Goal: Task Accomplishment & Management: Complete application form

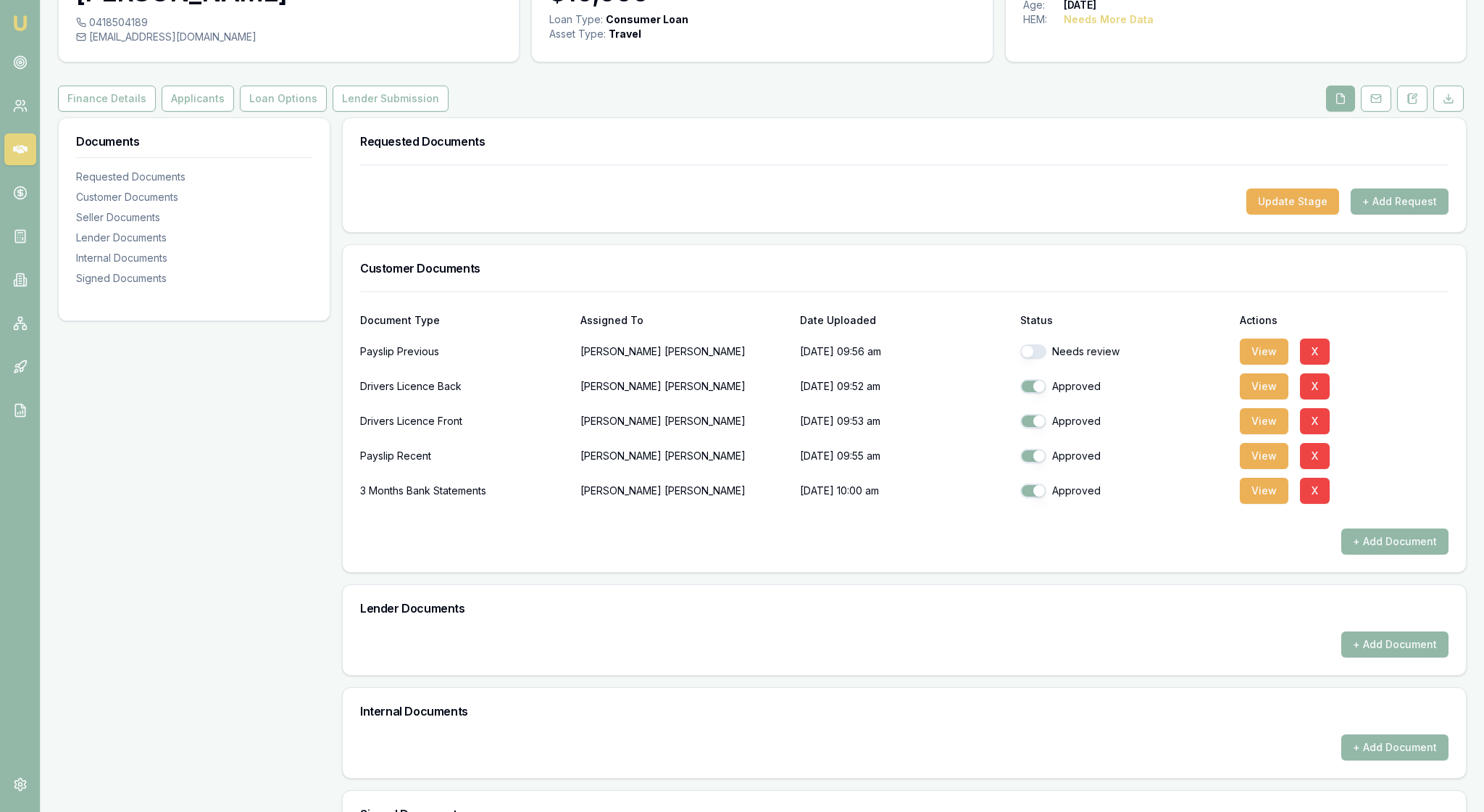
click at [874, 286] on div "Requested Documents Update Stage + Add Request Customer Documents Document Type…" at bounding box center [904, 565] width 1125 height 897
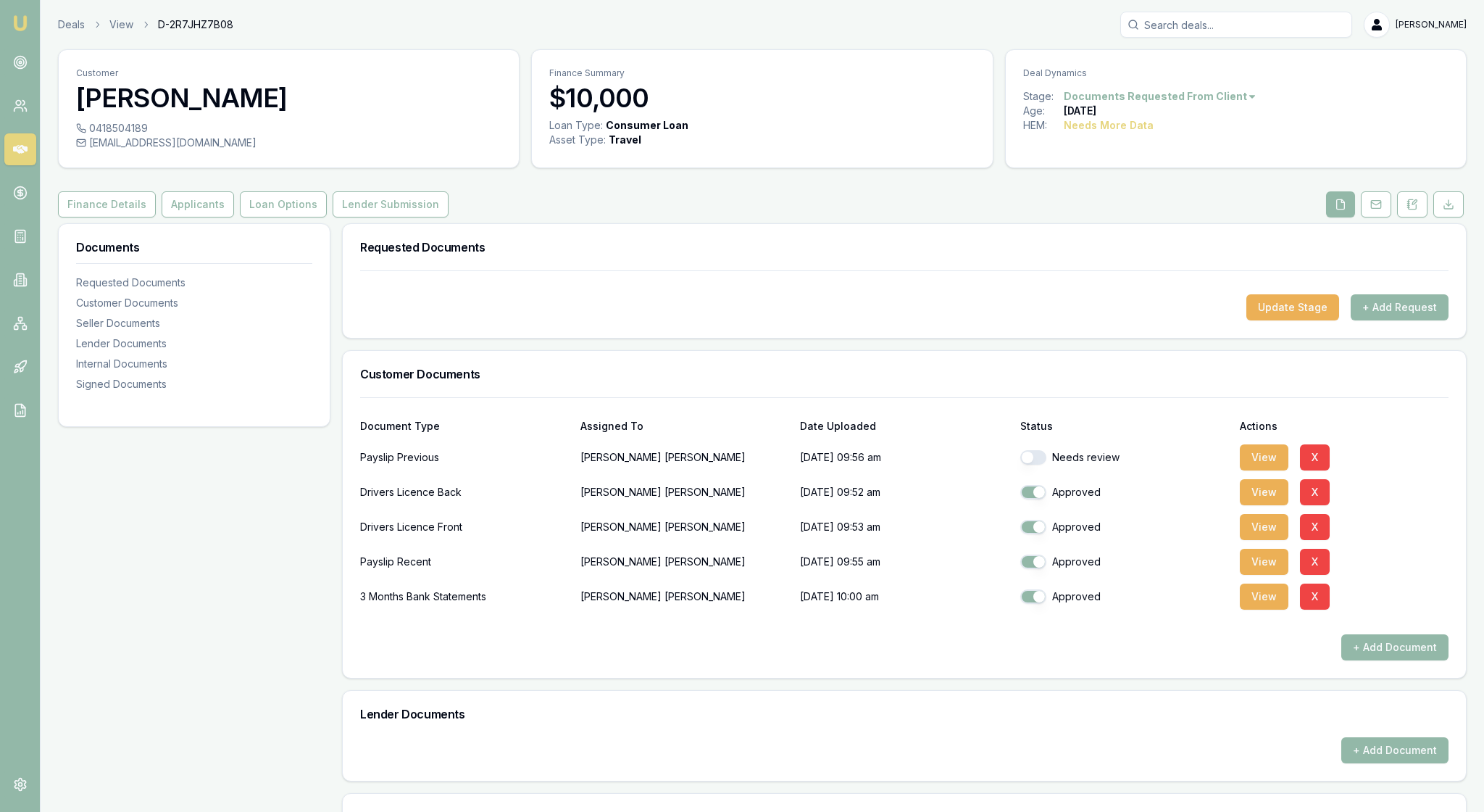
click at [28, 25] on img at bounding box center [21, 23] width 17 height 17
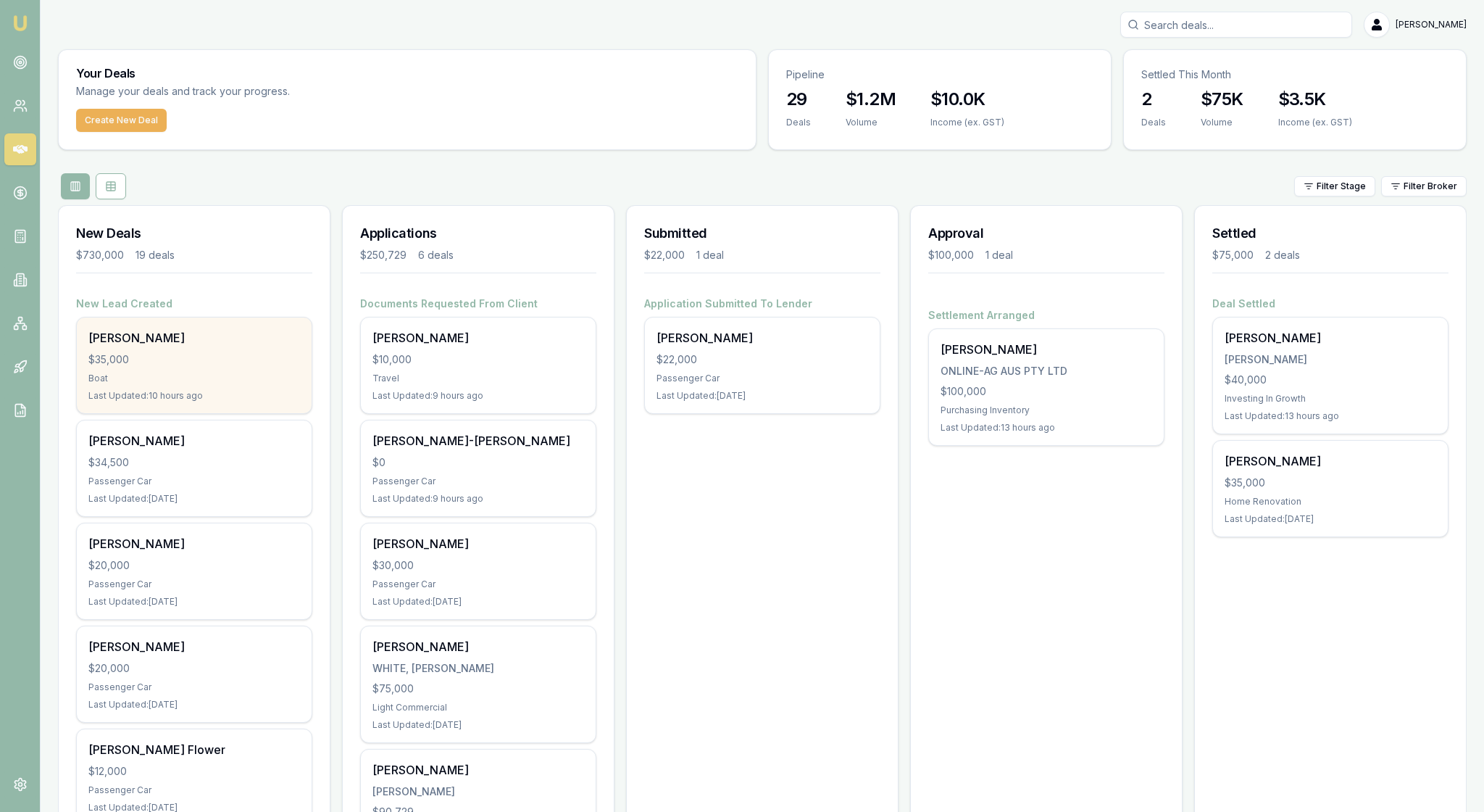
click at [270, 413] on div "Nathan Marsden $35,000 Boat Last Updated: 10 hours ago" at bounding box center [194, 365] width 235 height 96
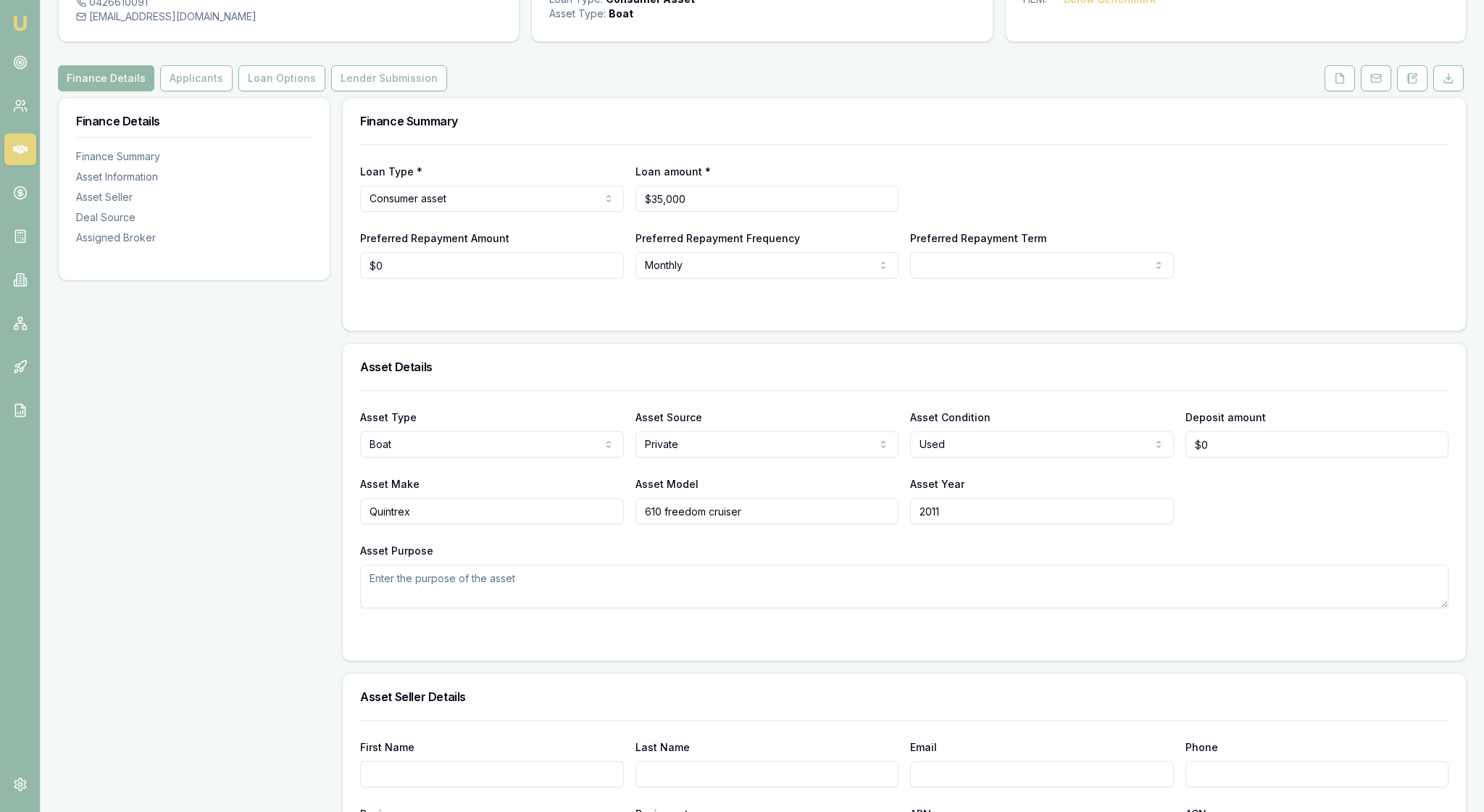
scroll to position [135, 0]
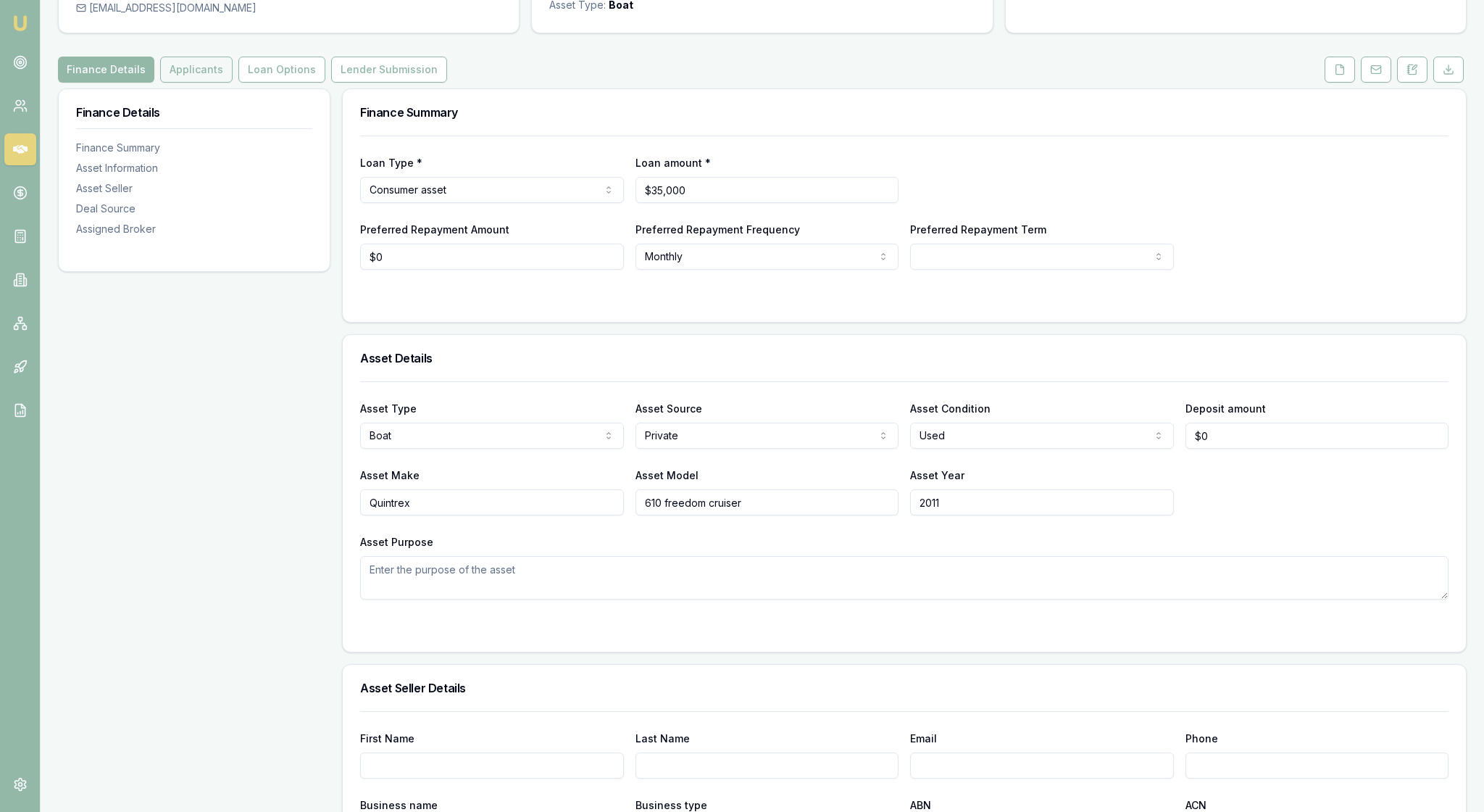
click at [233, 82] on button "Applicants" at bounding box center [196, 69] width 73 height 26
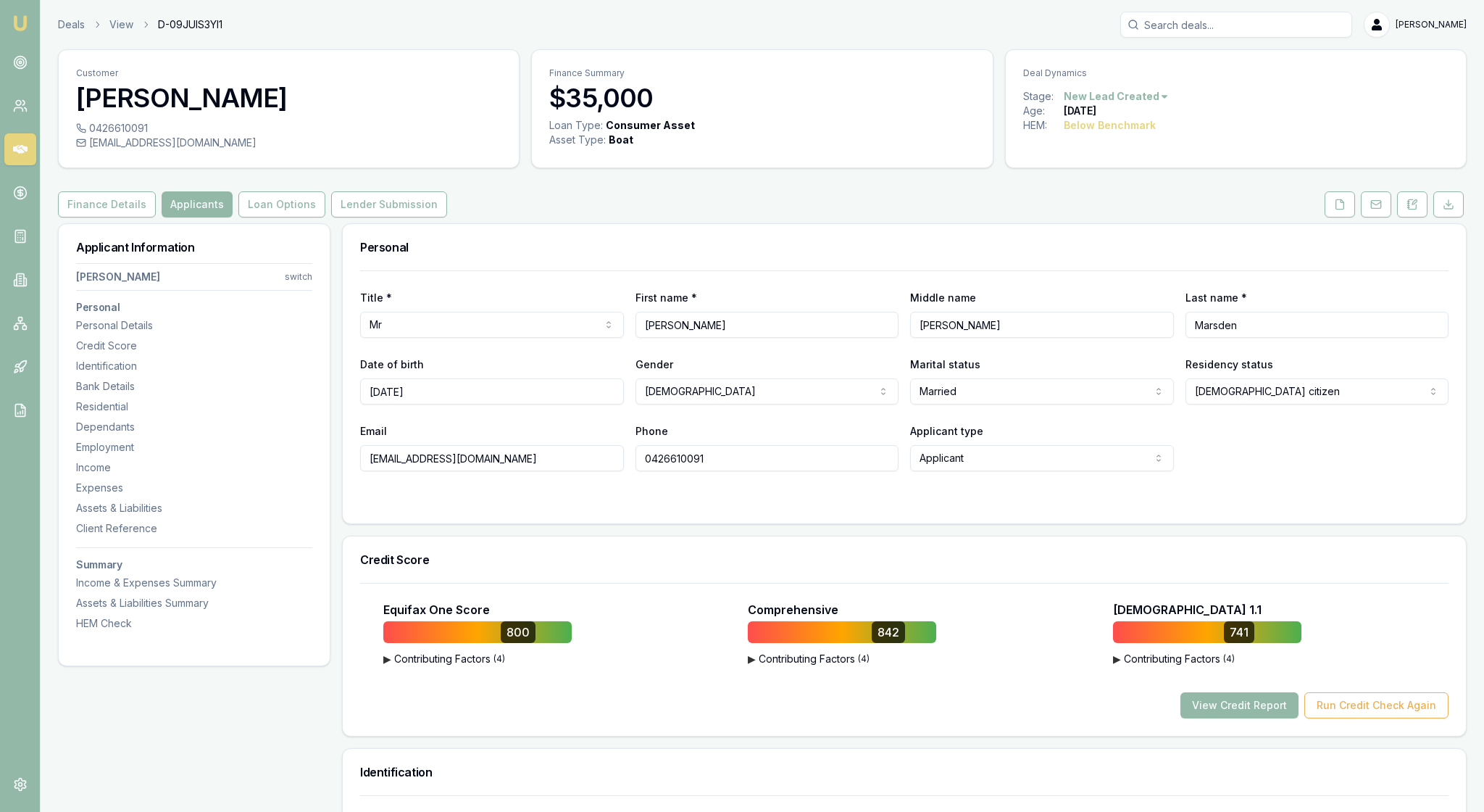
click at [838, 506] on div at bounding box center [904, 500] width 1088 height 12
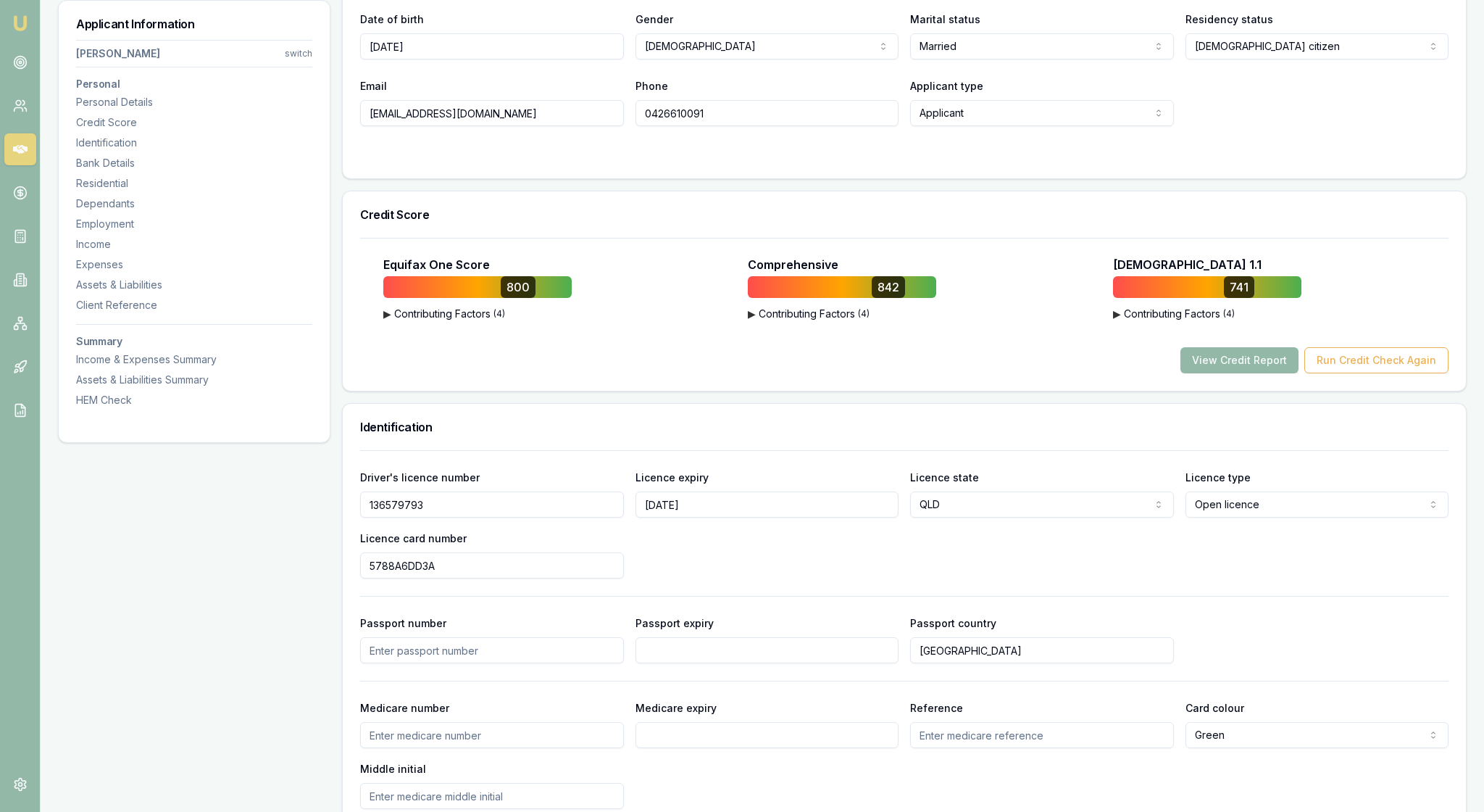
scroll to position [378, 0]
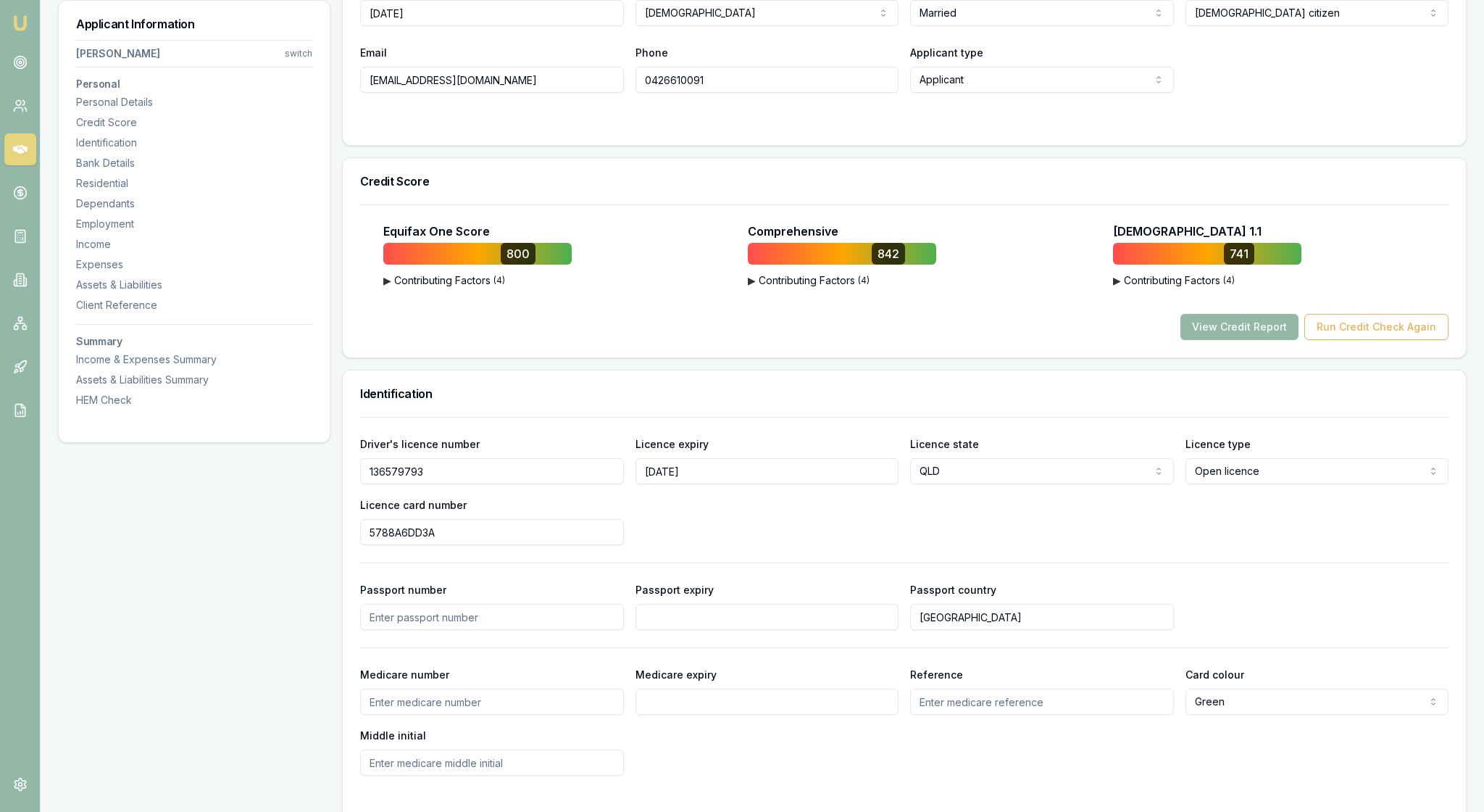
click at [291, 61] on html "Emu Broker Deals View D-09JUIS3YI1 [PERSON_NAME] Toggle Menu Customer [PERSON_N…" at bounding box center [742, 28] width 1484 height 812
click at [199, 143] on div "[PERSON_NAME]" at bounding box center [190, 139] width 155 height 23
select select "Mrs"
select select "[DEMOGRAPHIC_DATA]"
type input "[PERSON_NAME]"
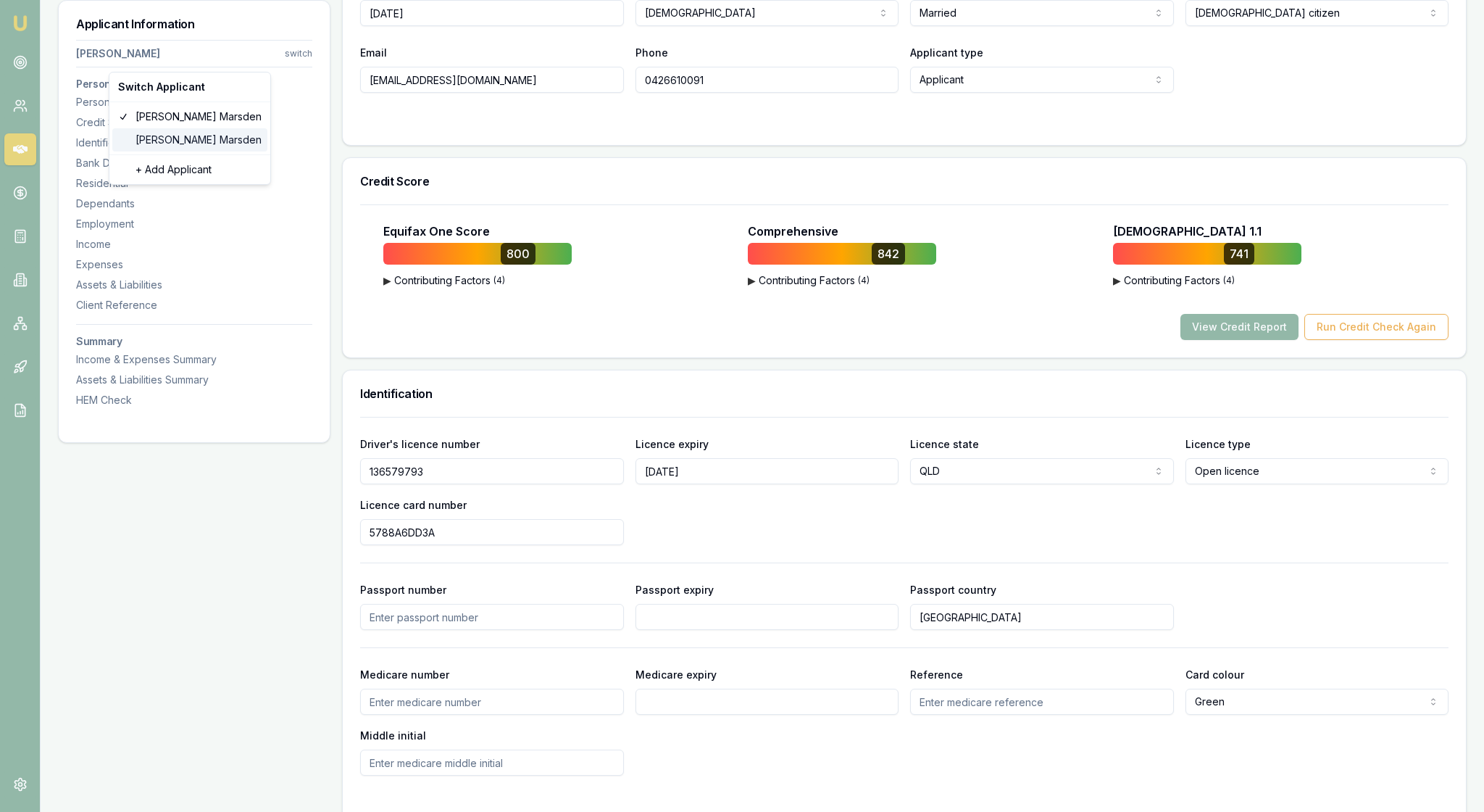
type input "[PERSON_NAME]"
type input "Marsden"
type input "[DATE]"
type input "[EMAIL_ADDRESS][DOMAIN_NAME]"
type input "0458918300"
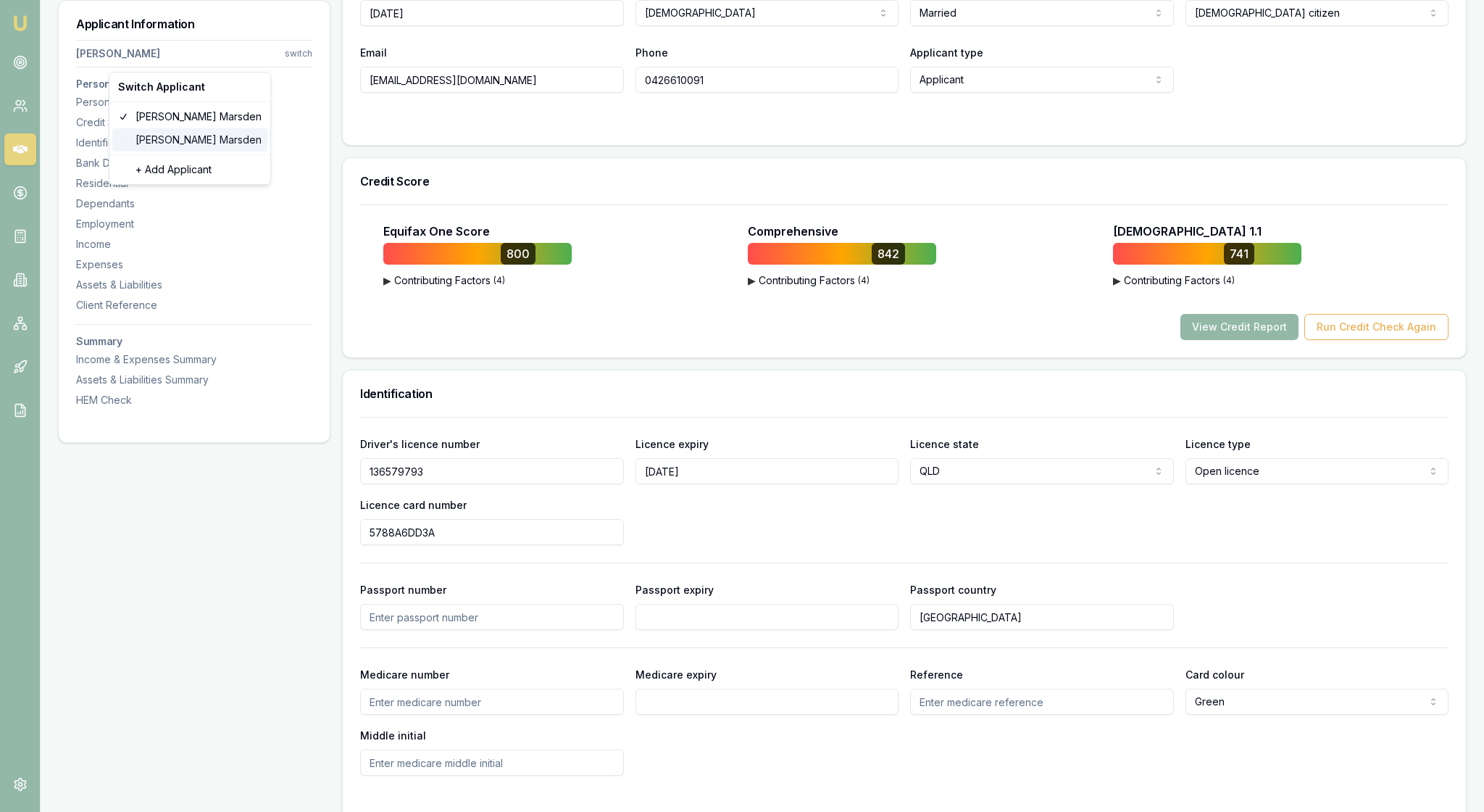
type input "144868100"
type input "[DATE]"
type input "705BF68ACB"
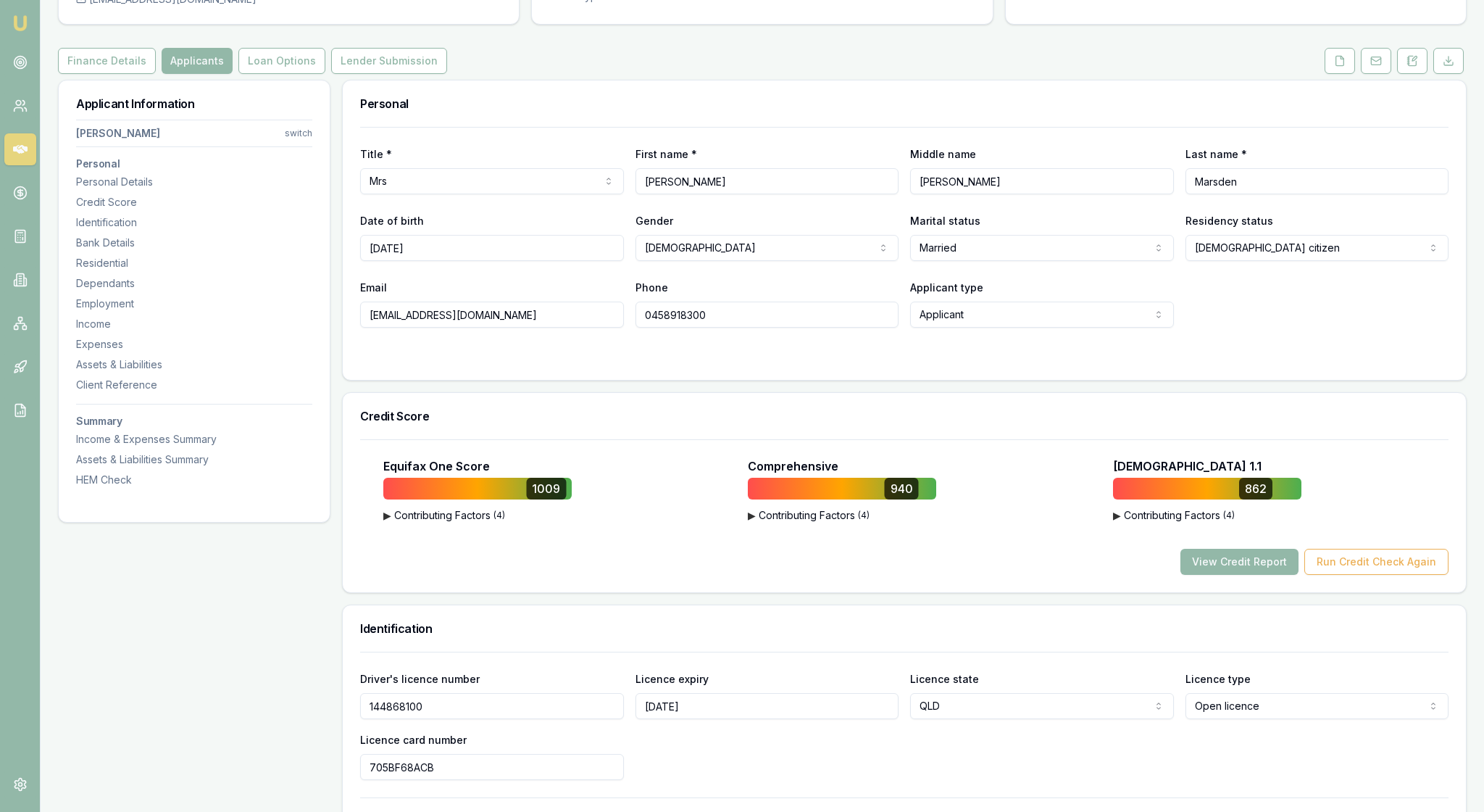
scroll to position [145, 0]
drag, startPoint x: 990, startPoint y: 0, endPoint x: 1032, endPoint y: 417, distance: 419.1
click at [1032, 361] on div at bounding box center [904, 355] width 1088 height 12
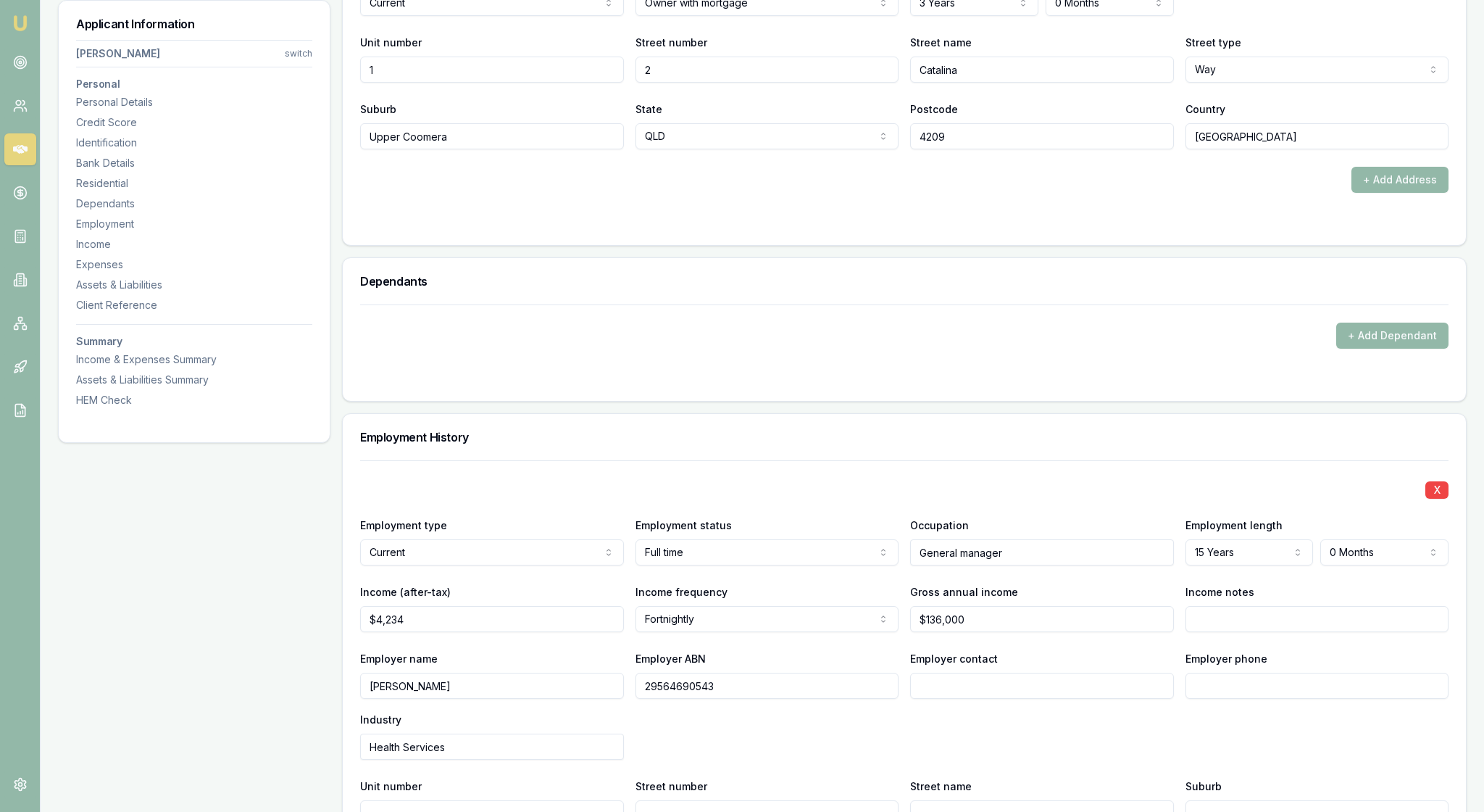
scroll to position [1522, 0]
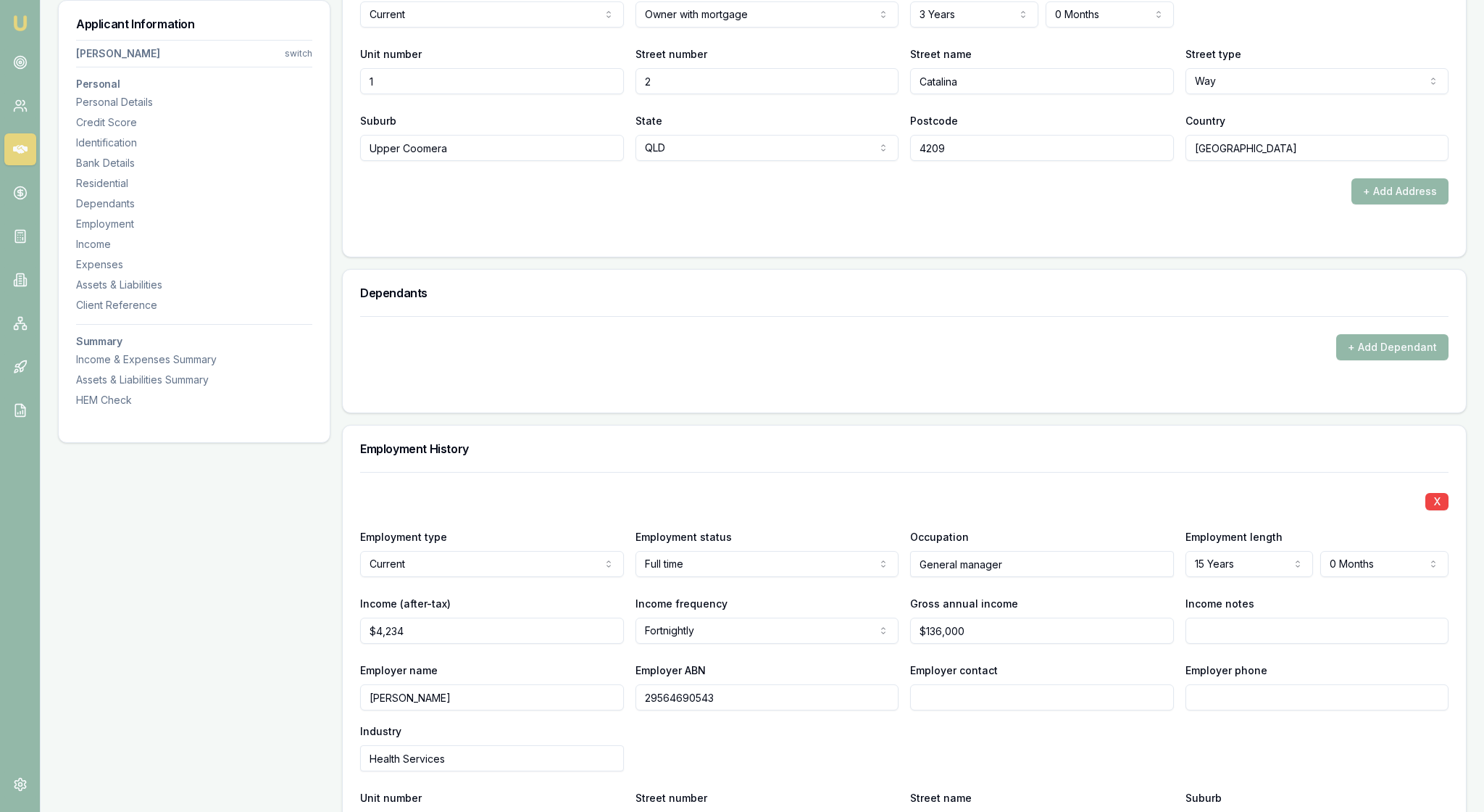
click at [1006, 239] on div at bounding box center [904, 233] width 1088 height 12
click at [1241, 28] on div "Address type Current Current Previous Residential status Owner with mortgage Ow…" at bounding box center [904, 3] width 1088 height 49
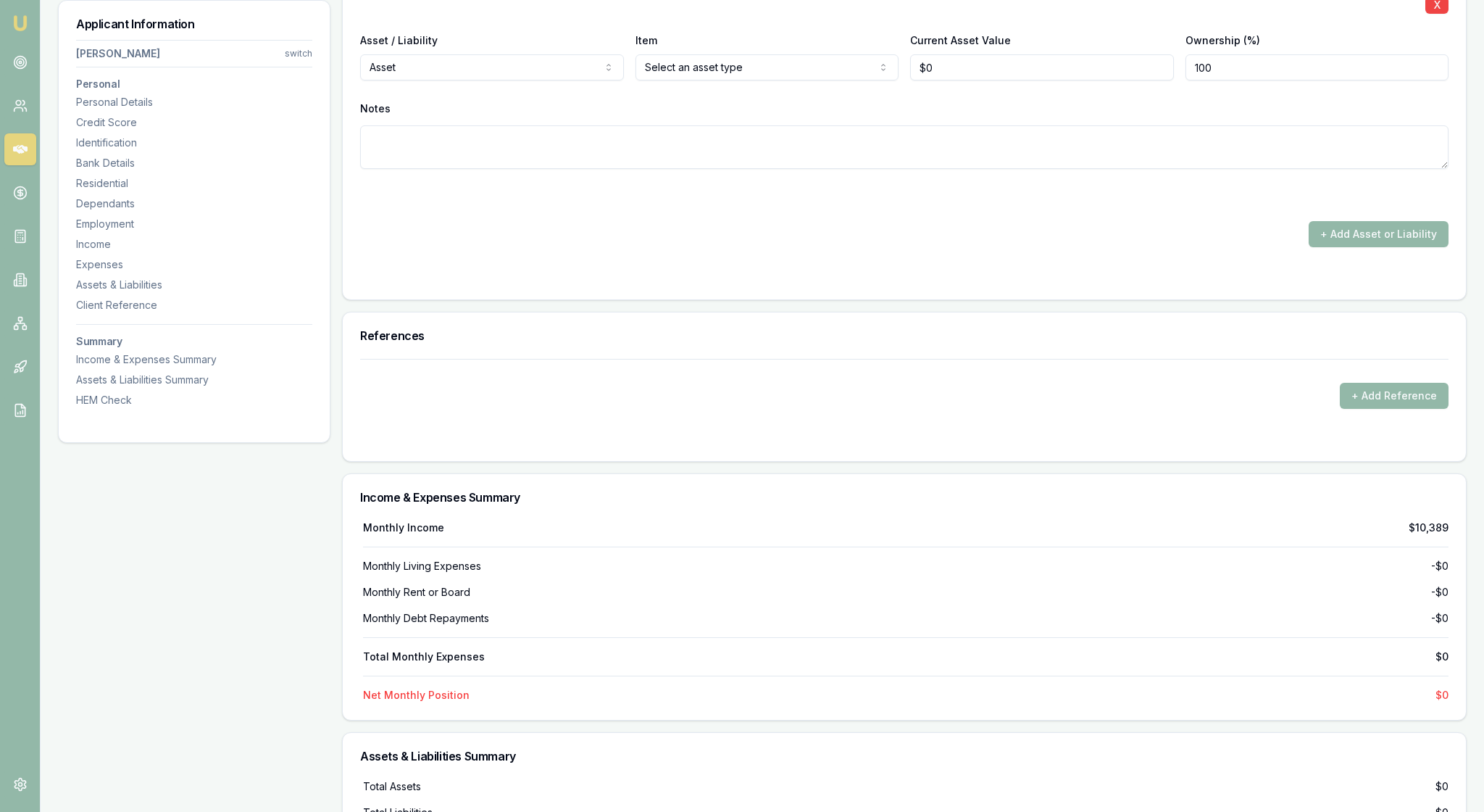
scroll to position [3054, 0]
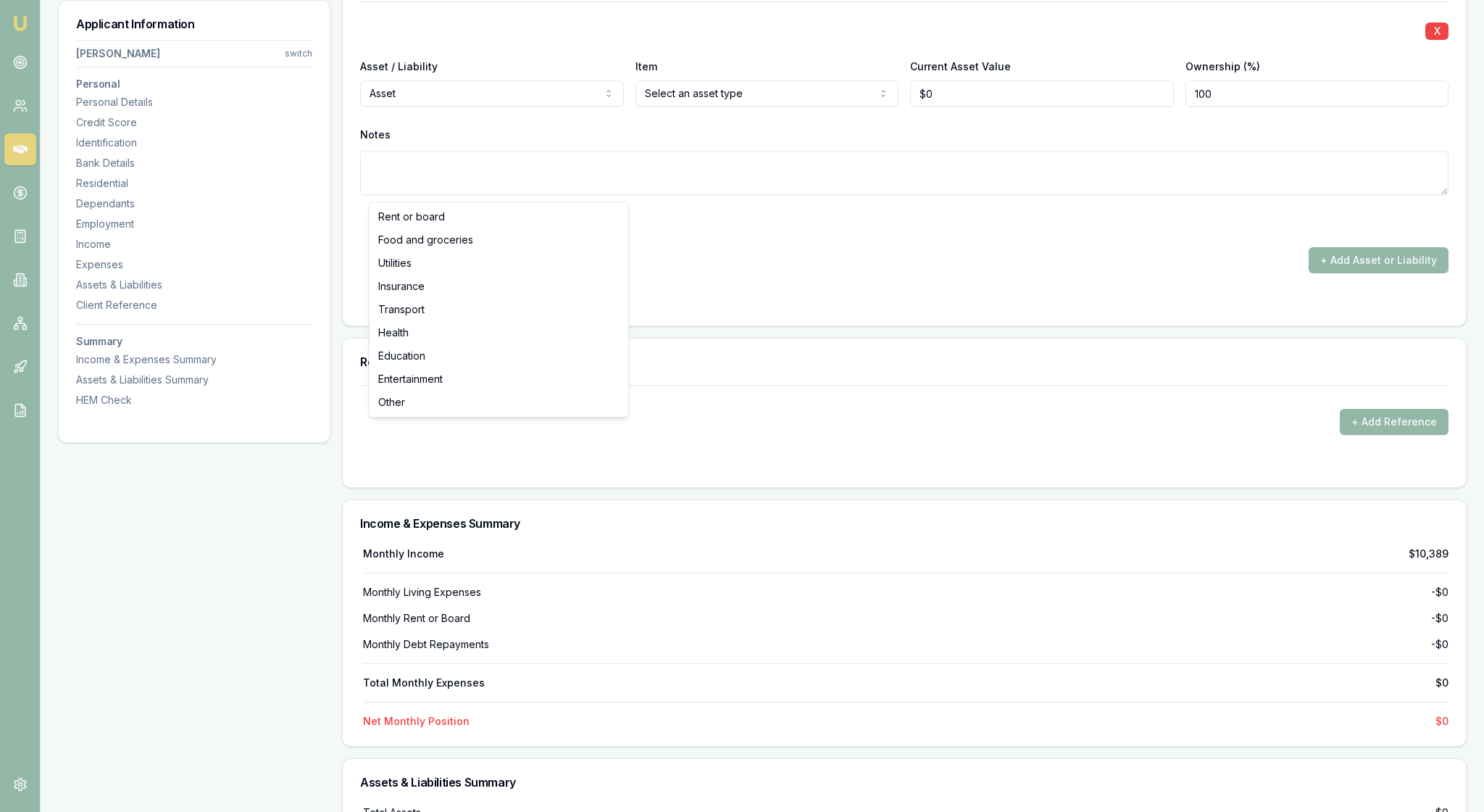
type input "$0"
select select "FOOD_AND_GROCERIES"
drag, startPoint x: 681, startPoint y: 183, endPoint x: 624, endPoint y: 183, distance: 57.0
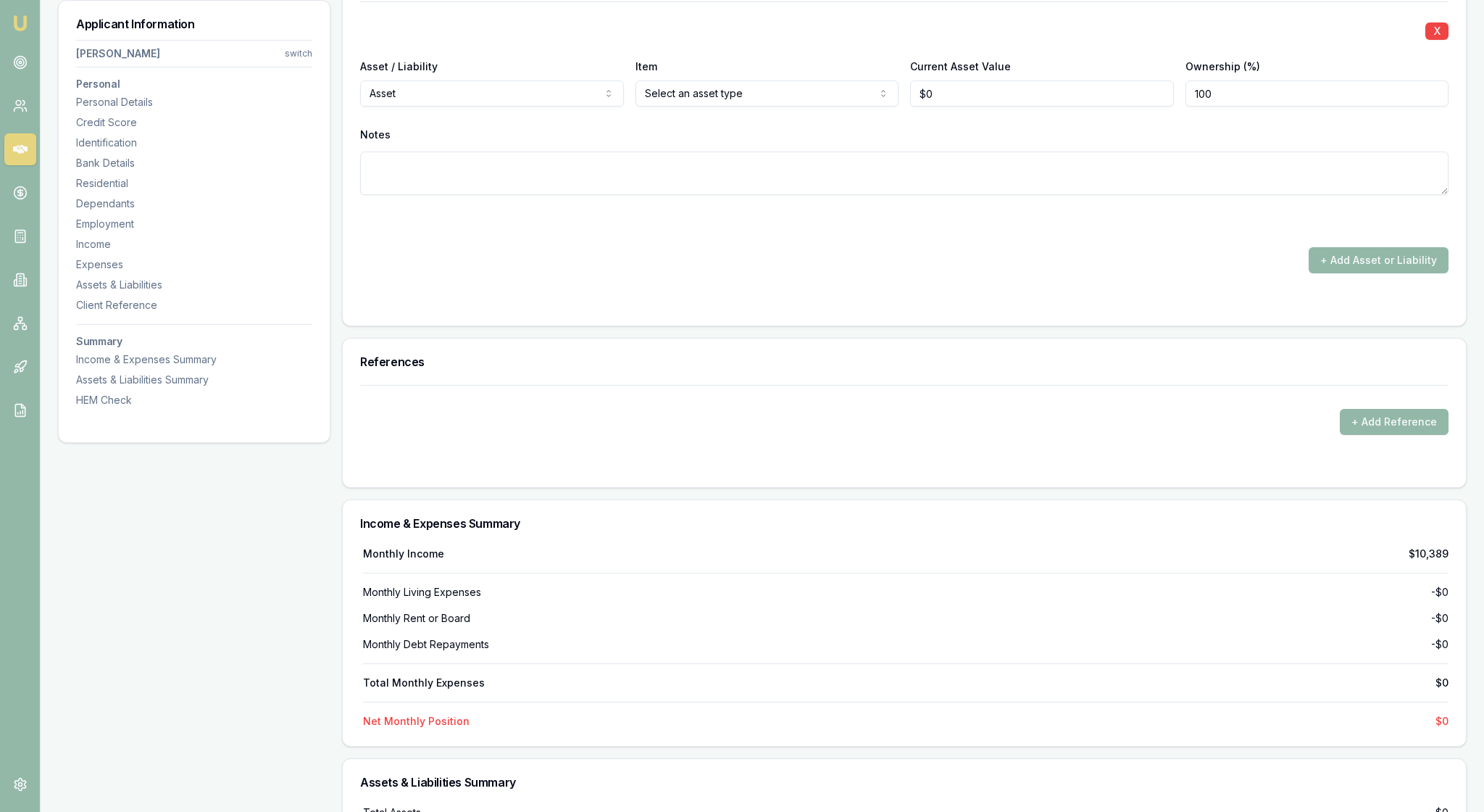
type input "$0"
select select "WEEKLY"
drag, startPoint x: 681, startPoint y: 185, endPoint x: 629, endPoint y: 185, distance: 52.0
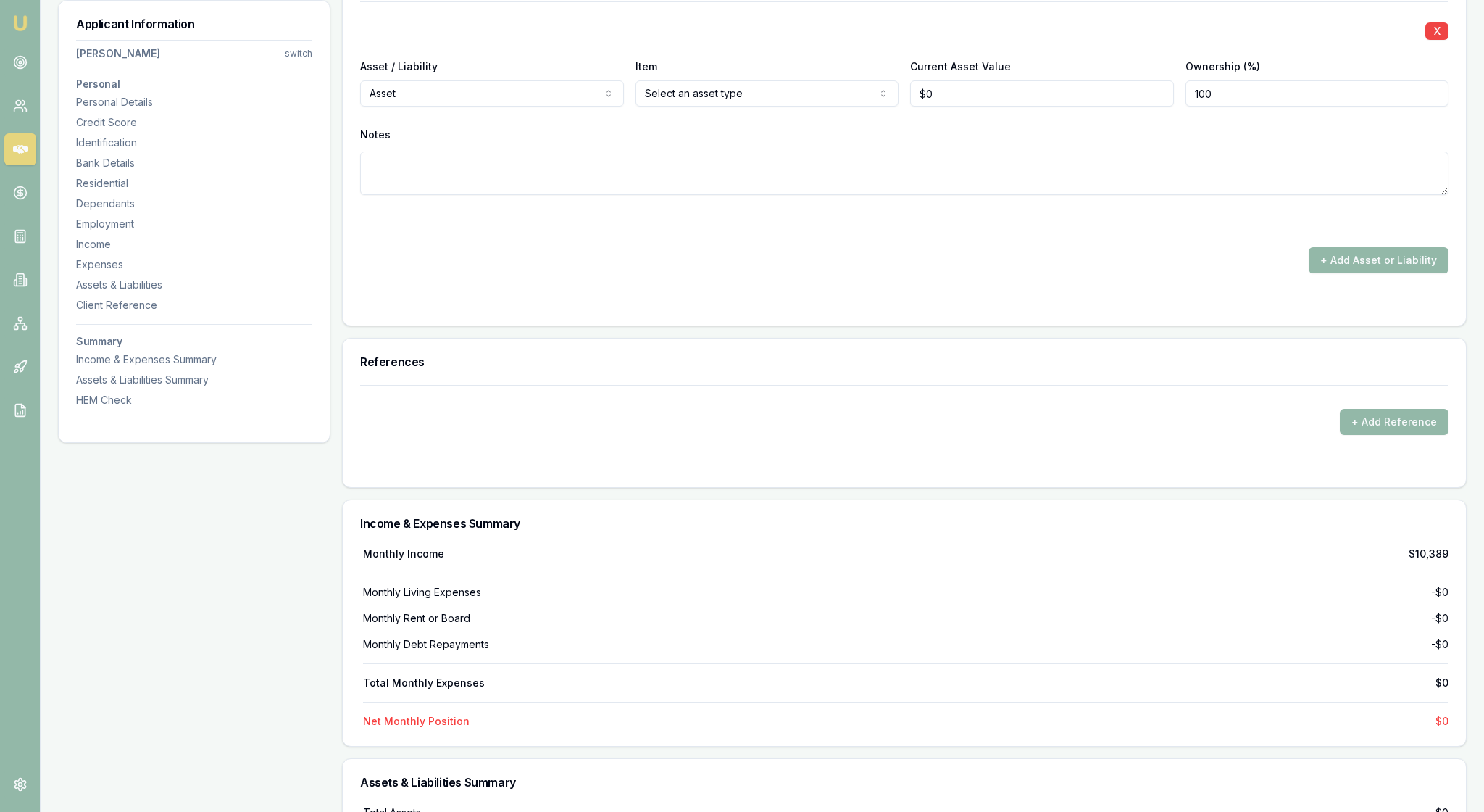
type input "$200"
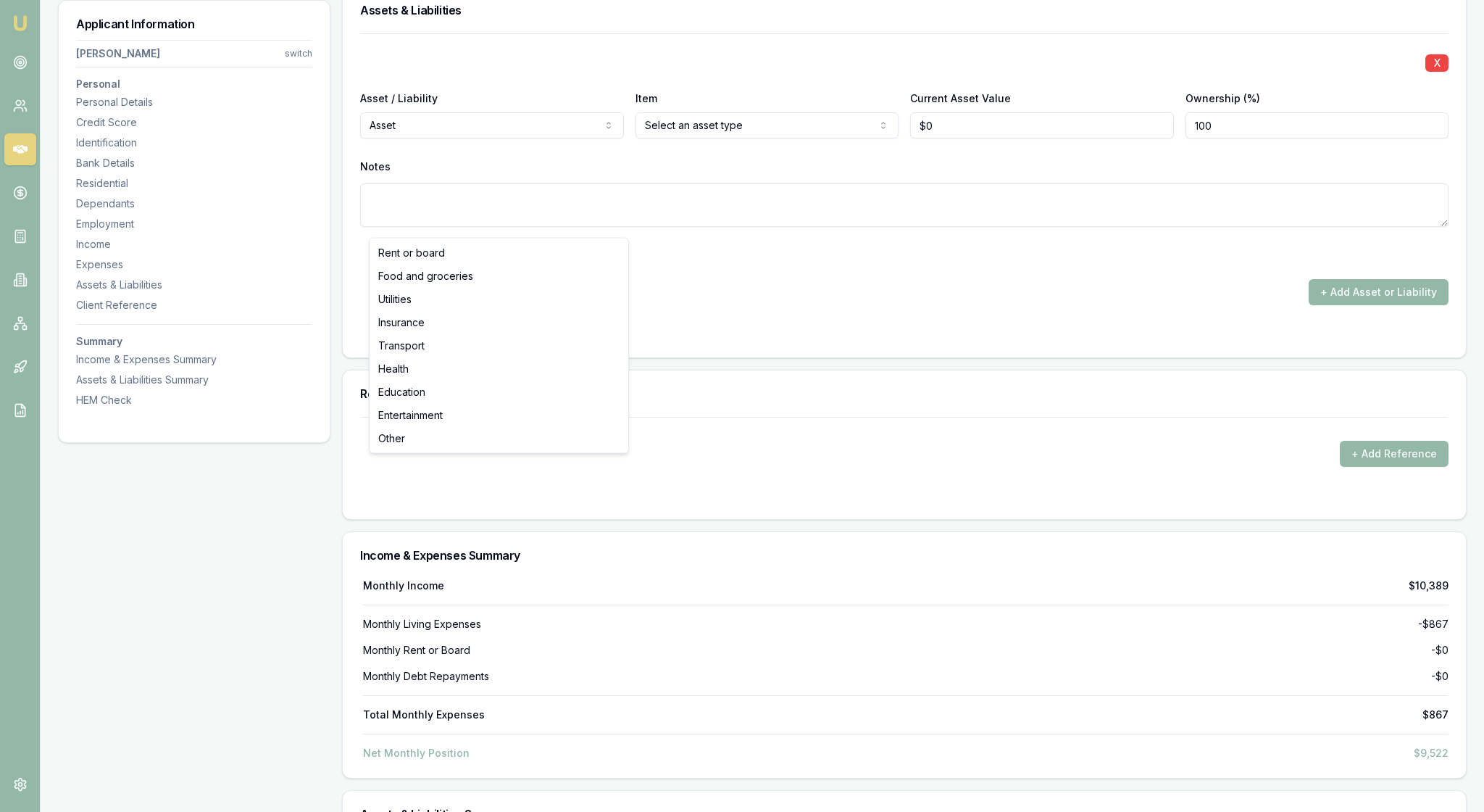
type input "$0"
select select "UTILITIES"
type input "200"
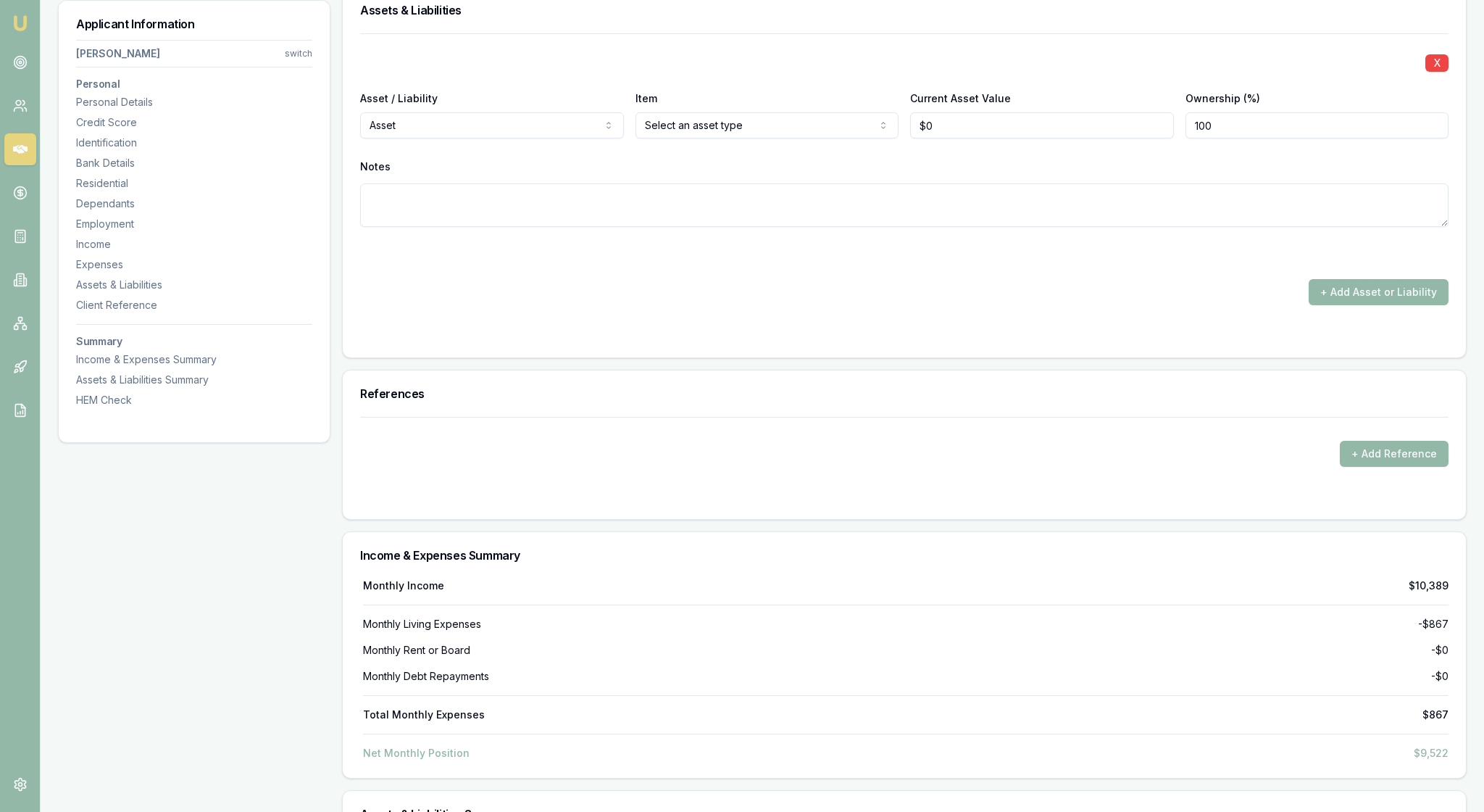
drag, startPoint x: 696, startPoint y: 180, endPoint x: 647, endPoint y: 178, distance: 49.0
drag, startPoint x: 706, startPoint y: 194, endPoint x: 632, endPoint y: 192, distance: 74.0
type input "$250"
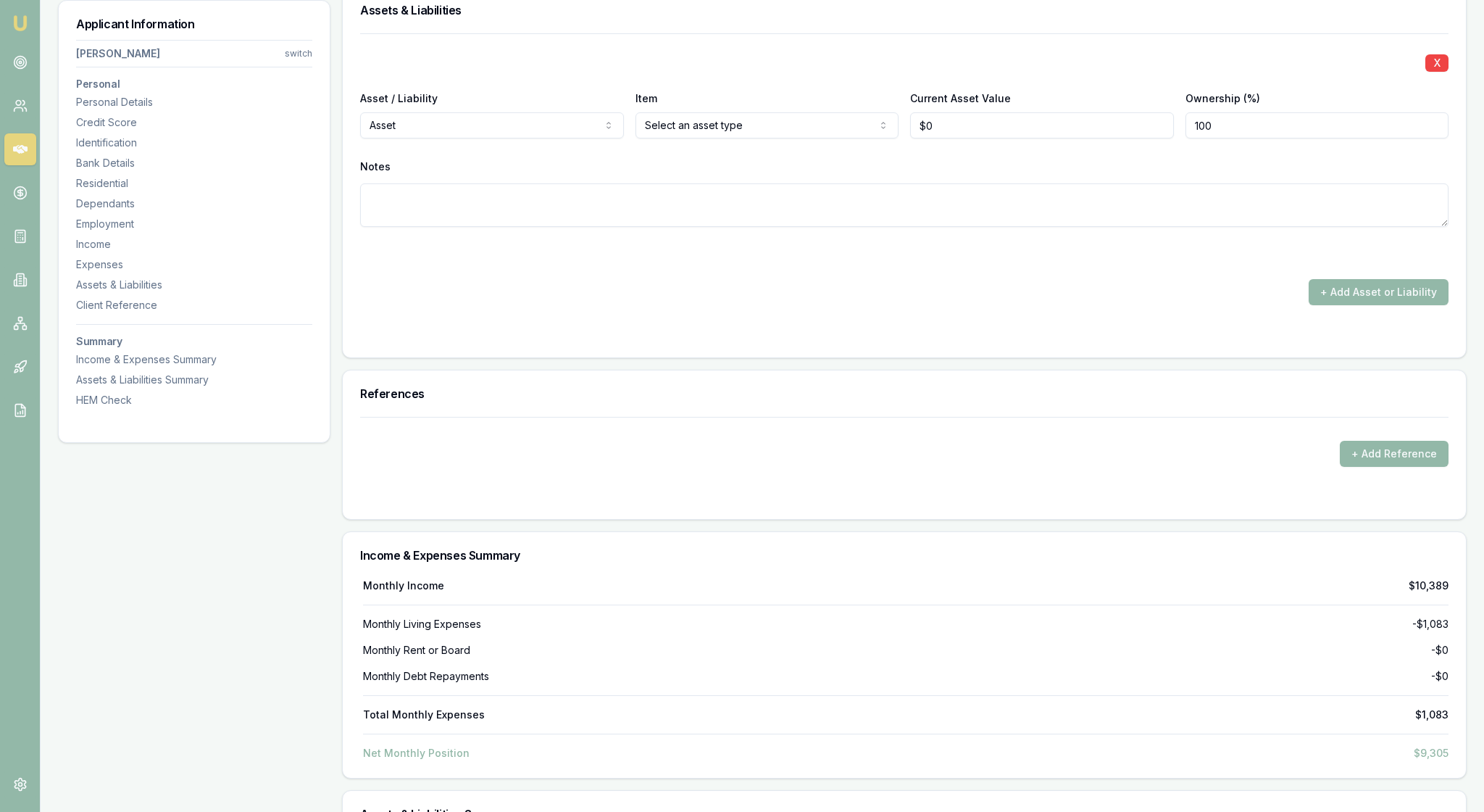
drag, startPoint x: 675, startPoint y: 222, endPoint x: 642, endPoint y: 219, distance: 33.1
type input "$0"
click at [609, 262] on div "X Asset / Liability Asset Asset Liability Item Select an asset type Home Car Bo…" at bounding box center [904, 147] width 1088 height 228
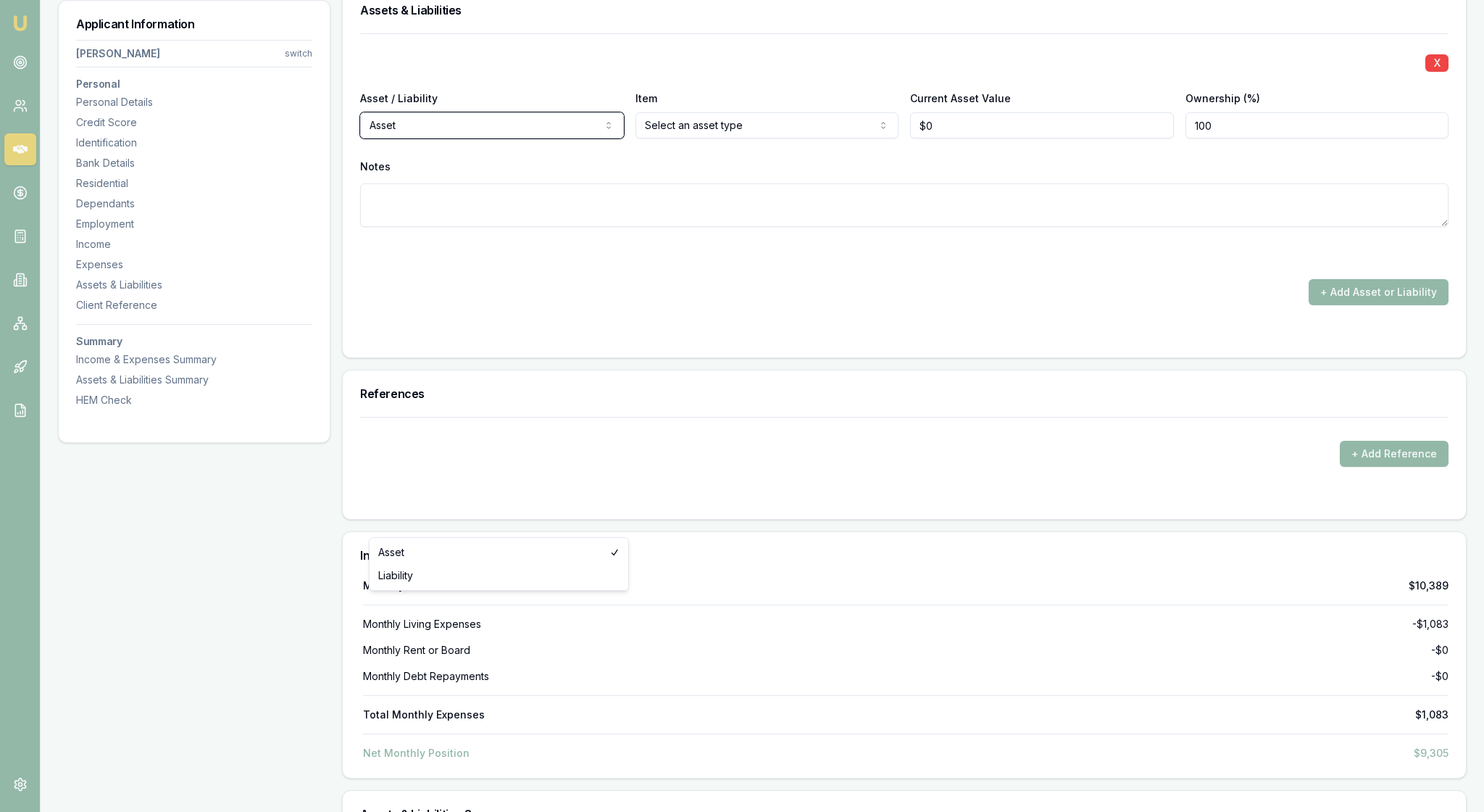
drag, startPoint x: 624, startPoint y: 541, endPoint x: 693, endPoint y: 561, distance: 71.8
drag, startPoint x: 693, startPoint y: 561, endPoint x: 715, endPoint y: 565, distance: 22.4
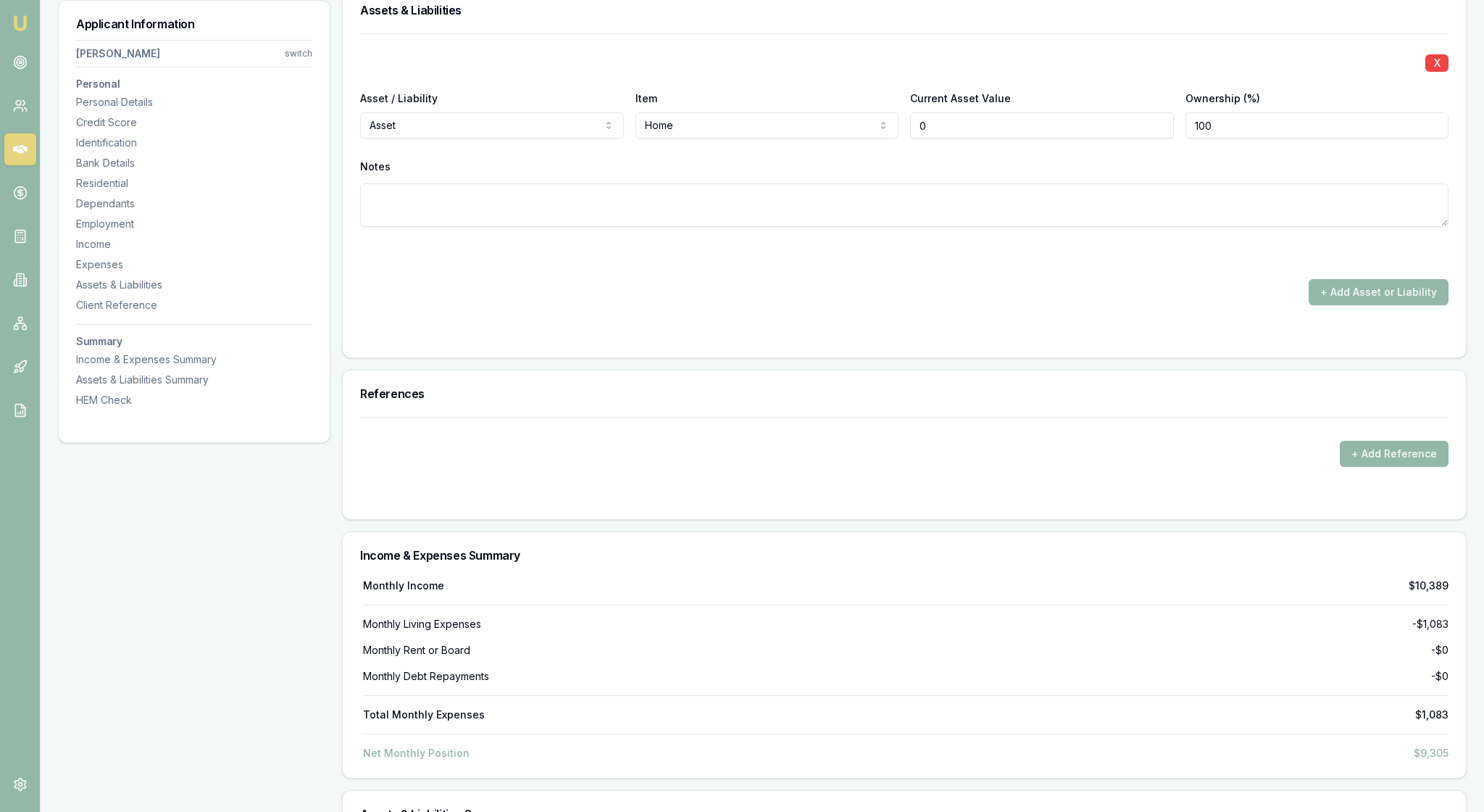
drag, startPoint x: 966, startPoint y: 522, endPoint x: 906, endPoint y: 522, distance: 60.0
click at [906, 138] on div "Asset / Liability Asset Asset Liability Item Home Home Car Boat Bike Caravan Ho…" at bounding box center [904, 114] width 1088 height 49
type input "$850,000"
click at [1099, 177] on div "Notes" at bounding box center [904, 166] width 1088 height 21
drag, startPoint x: 1234, startPoint y: 522, endPoint x: 1168, endPoint y: 522, distance: 66.0
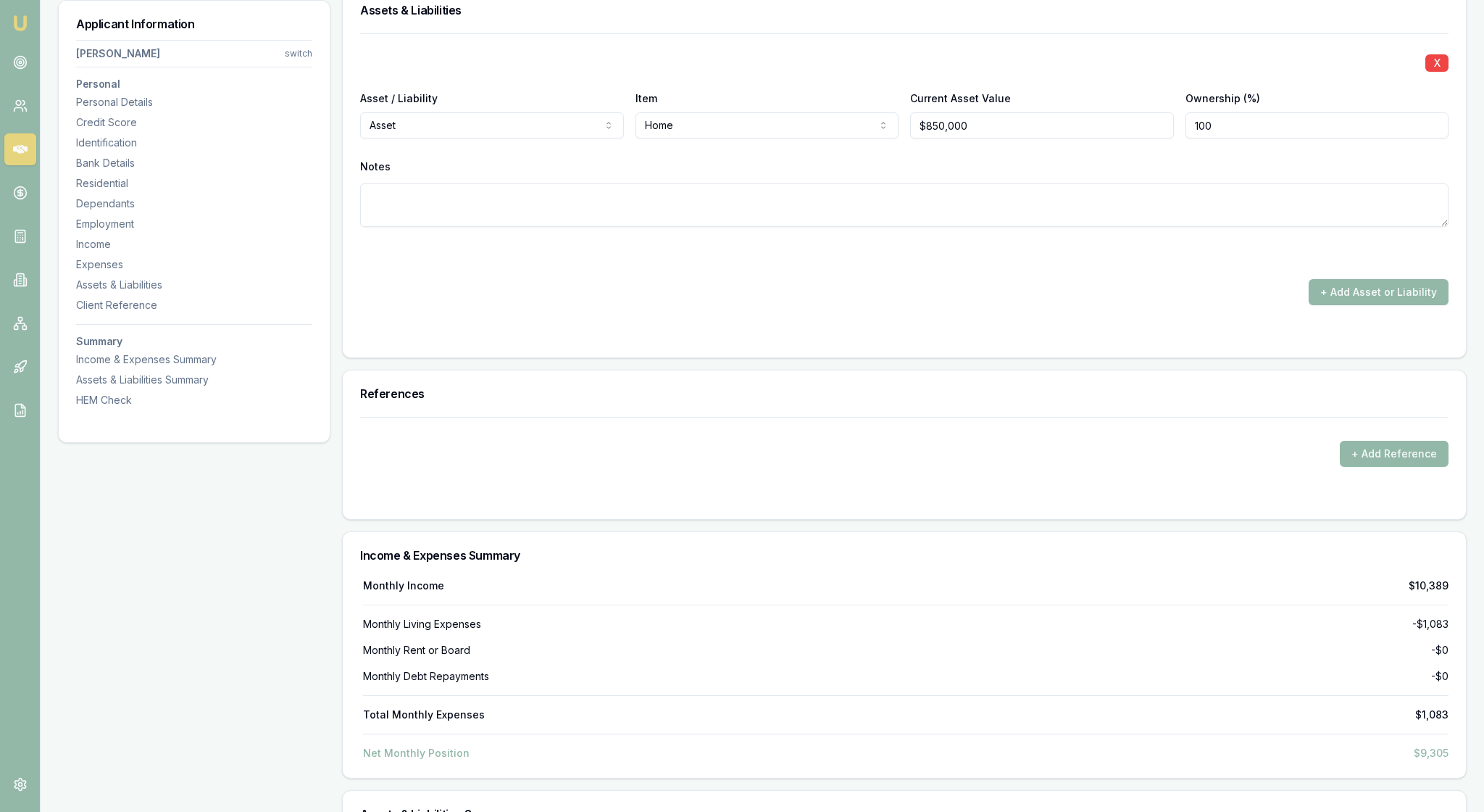
click at [1168, 138] on div "Asset / Liability Asset Asset Liability Item Home Home Car Boat Bike Caravan Ho…" at bounding box center [904, 114] width 1088 height 49
type input "50"
click at [1171, 177] on div "Notes" at bounding box center [904, 166] width 1088 height 21
click at [1190, 305] on div "X Asset / Liability Asset Asset Liability Item Home Home Car Boat Bike Caravan …" at bounding box center [904, 169] width 1088 height 271
click at [1379, 305] on button "+ Add Asset or Liability" at bounding box center [1379, 292] width 140 height 26
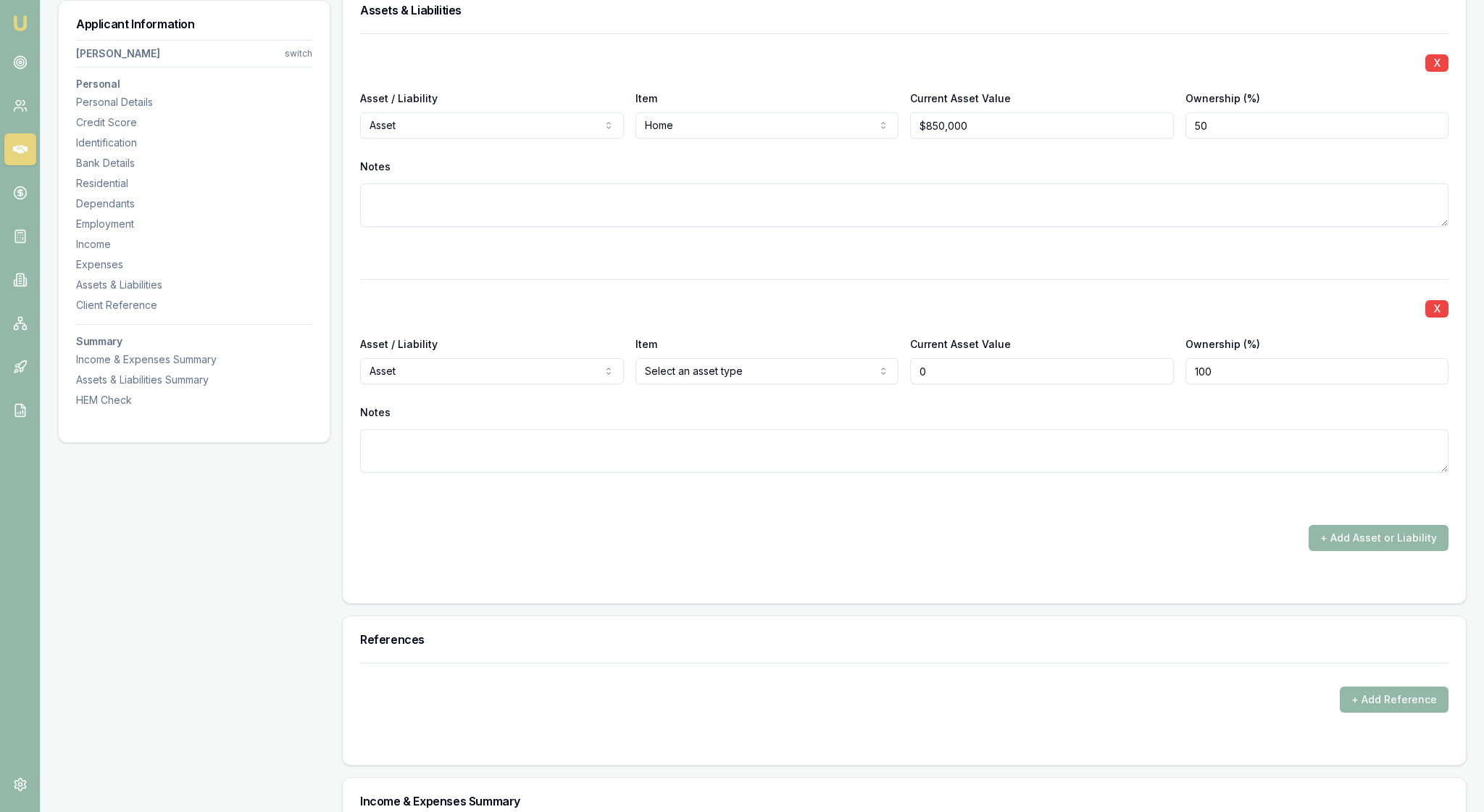
type input "$0"
click at [658, 262] on div "X Asset / Liability Asset Asset Liability Item Home Home Car Boat Bike Caravan …" at bounding box center [904, 147] width 1088 height 228
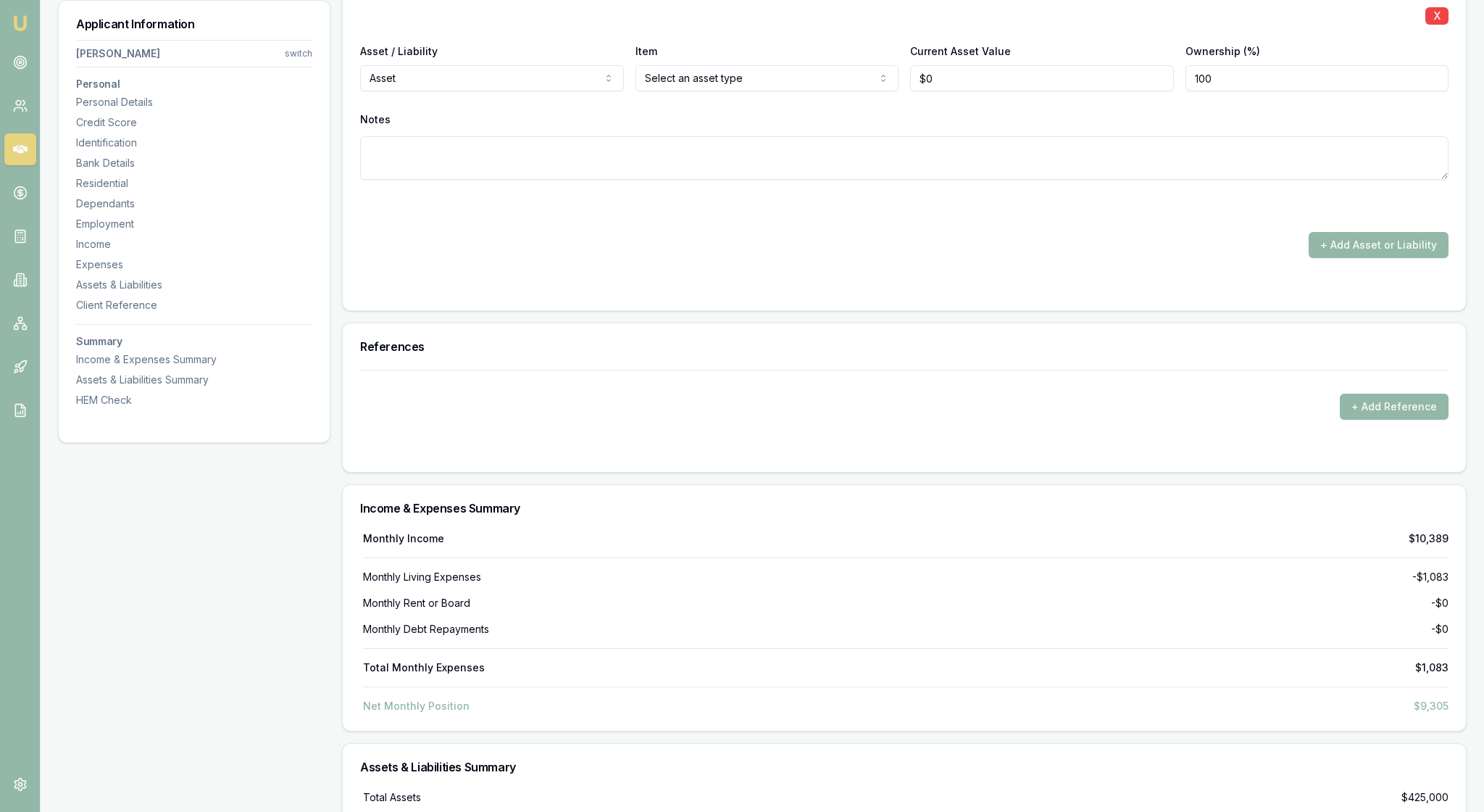
scroll to position [3350, 0]
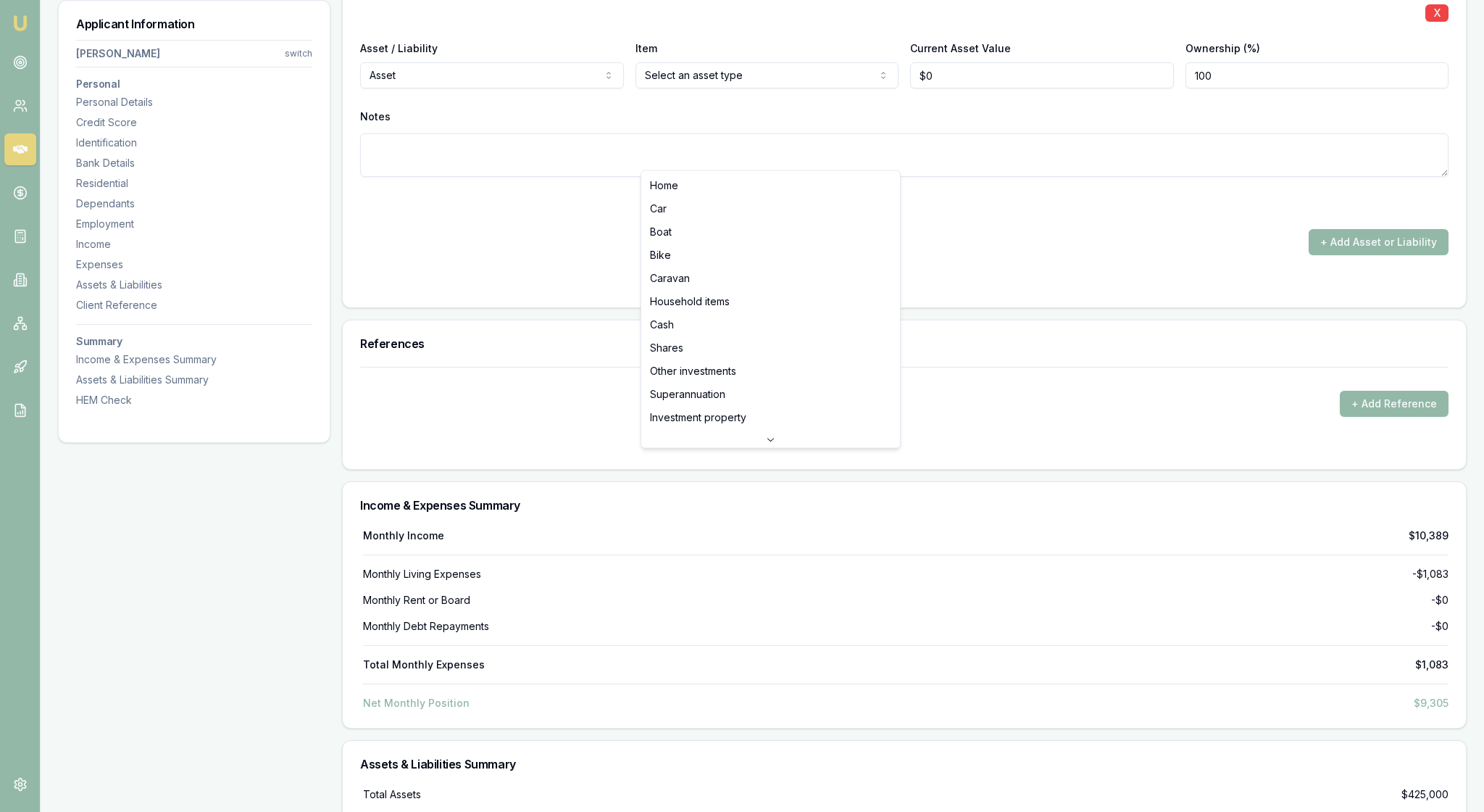
select select "CAR"
click at [952, 127] on div "Notes" at bounding box center [904, 116] width 1088 height 21
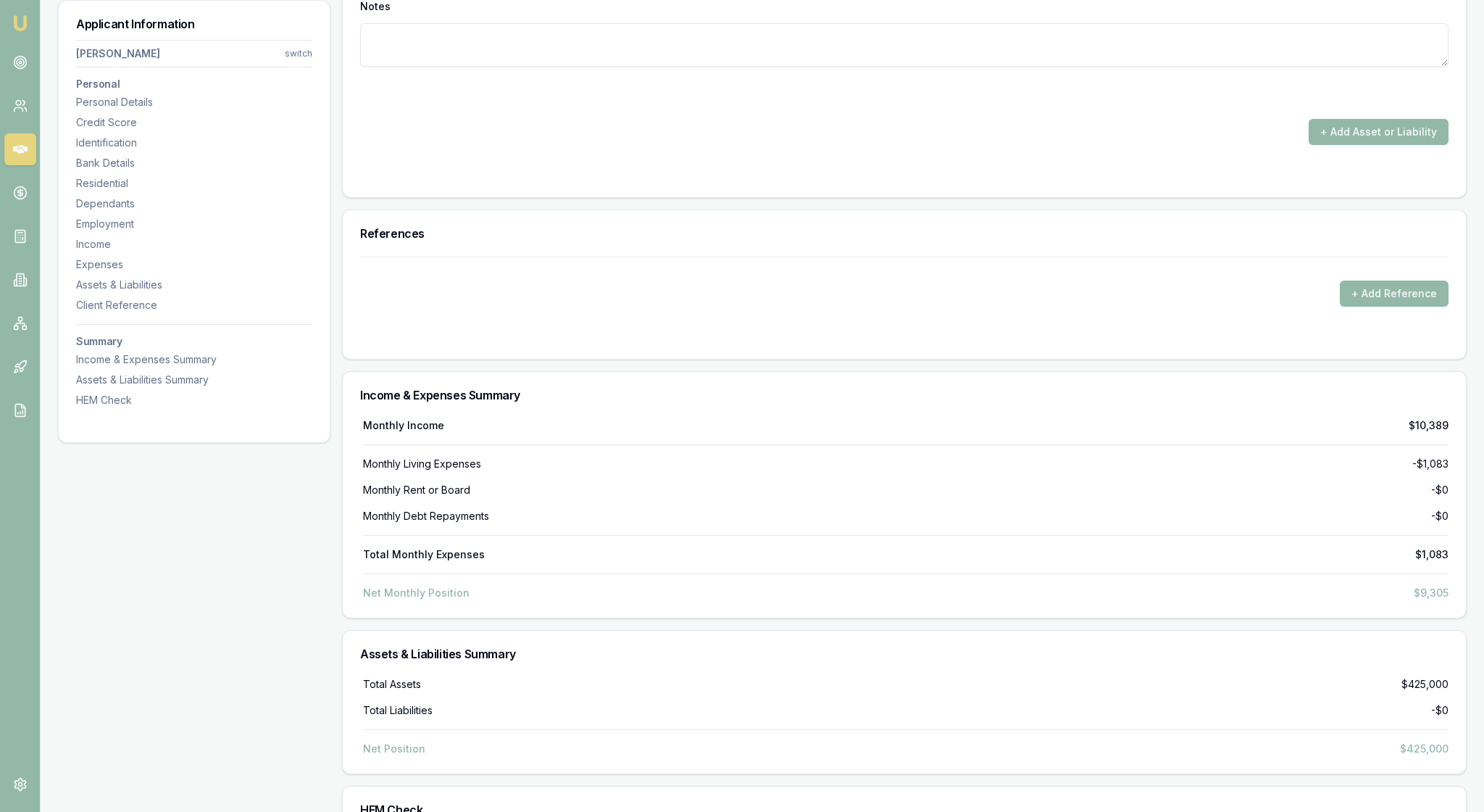
scroll to position [3454, 0]
